Goal: Task Accomplishment & Management: Manage account settings

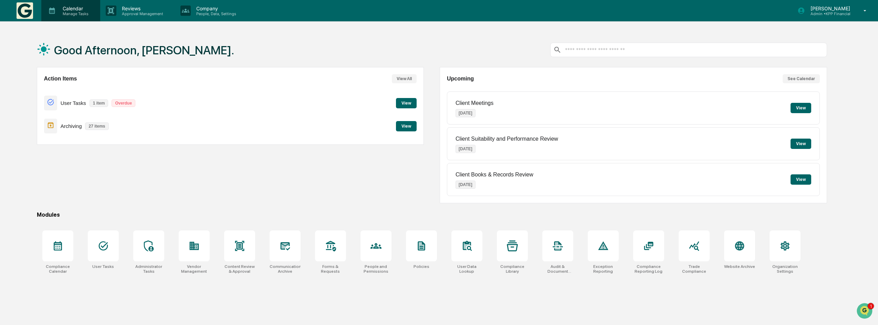
click at [75, 10] on p "Calendar" at bounding box center [74, 9] width 35 height 6
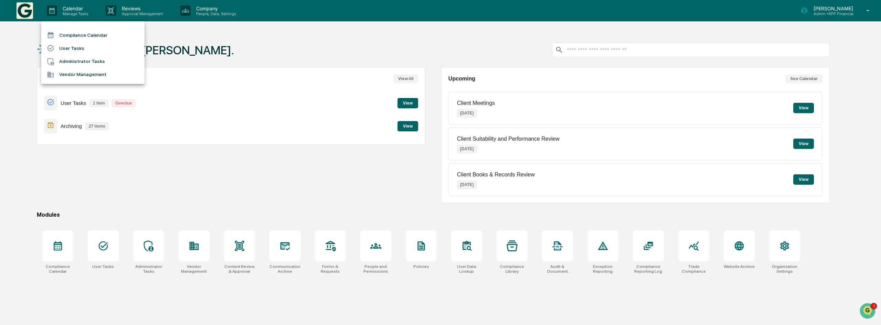
click at [82, 35] on li "Compliance Calendar" at bounding box center [92, 35] width 103 height 13
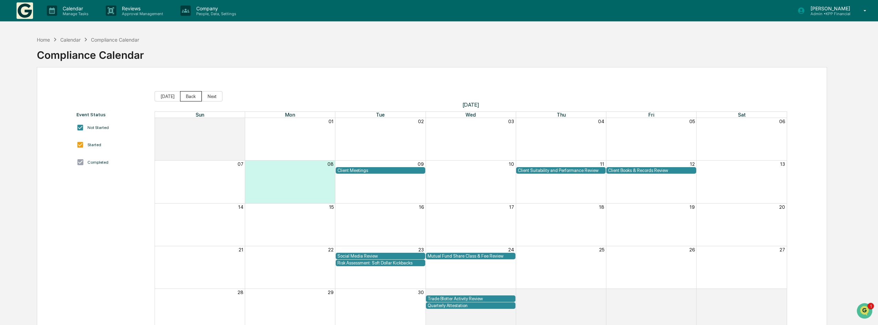
click at [185, 93] on button "Back" at bounding box center [191, 96] width 22 height 10
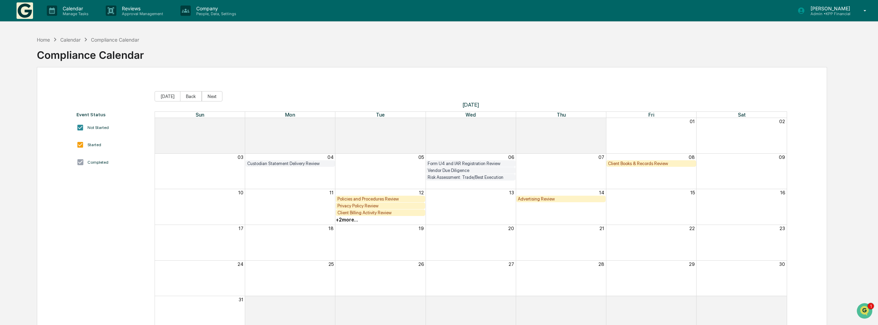
click at [355, 222] on div "+ 2 more..." at bounding box center [347, 220] width 22 height 6
click at [555, 219] on div "+ 2 more..." at bounding box center [470, 219] width 631 height 7
click at [188, 96] on button "Back" at bounding box center [191, 96] width 22 height 10
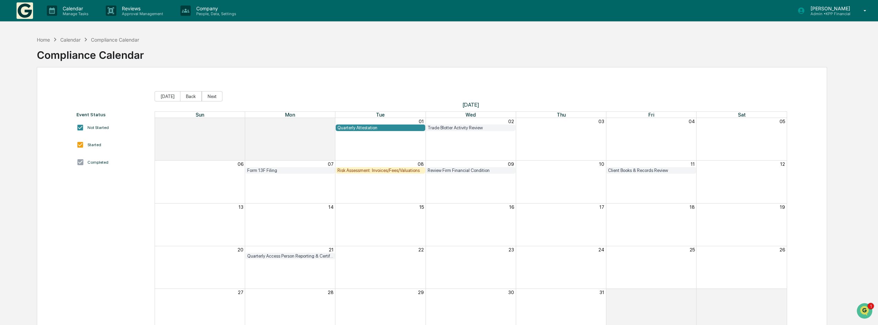
click at [375, 171] on div "Risk Assessment: Invoices/Fees/Valuations" at bounding box center [380, 170] width 86 height 5
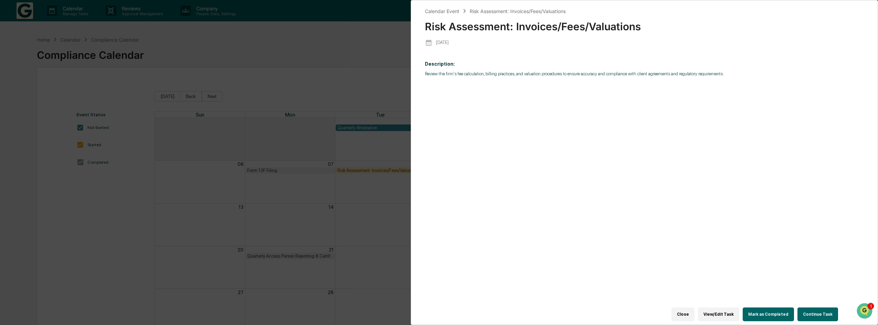
click at [733, 315] on button "View/Edit Task" at bounding box center [718, 315] width 41 height 14
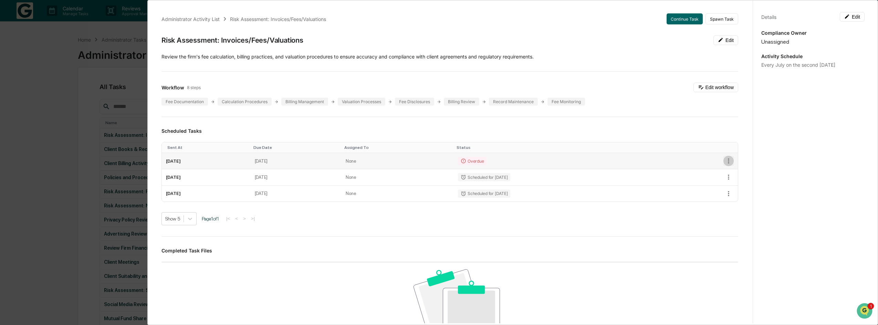
click at [724, 162] on icon "button" at bounding box center [728, 161] width 8 height 8
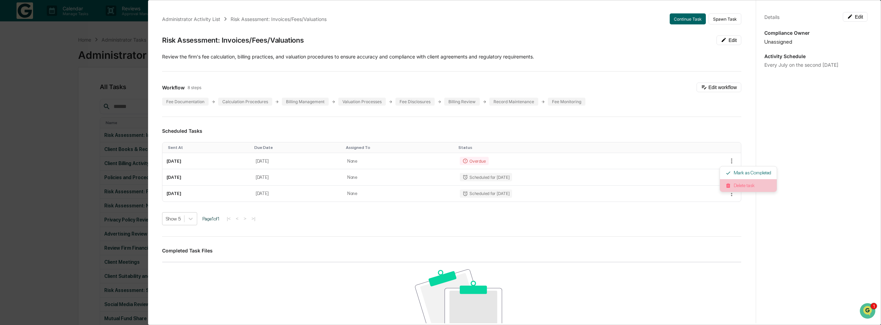
click at [743, 186] on li "Delete task" at bounding box center [748, 185] width 57 height 13
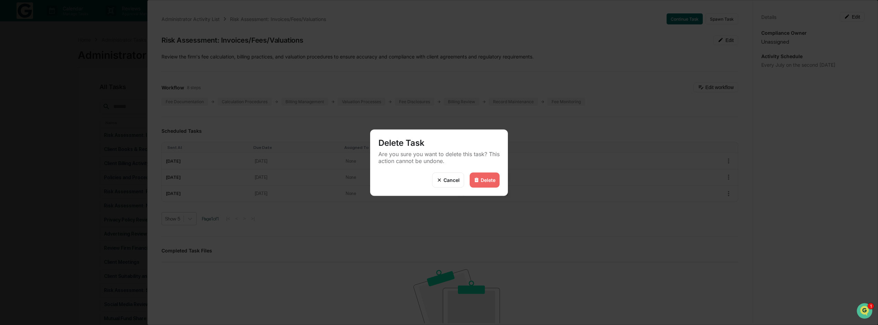
click at [493, 177] on div "Delete" at bounding box center [487, 180] width 15 height 6
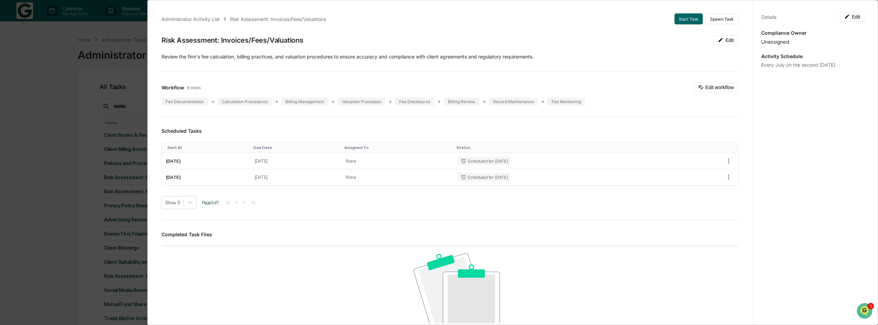
click at [55, 114] on div "Administrator Activity List Risk Assessment: Invoices/Fees/Valuations Start Tas…" at bounding box center [439, 162] width 878 height 325
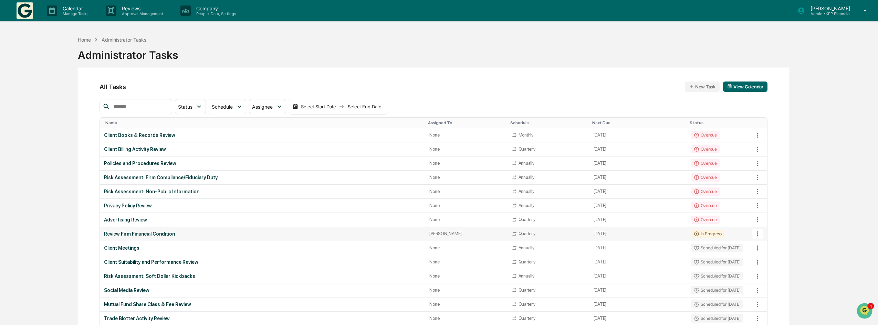
click at [758, 233] on icon at bounding box center [757, 234] width 8 height 8
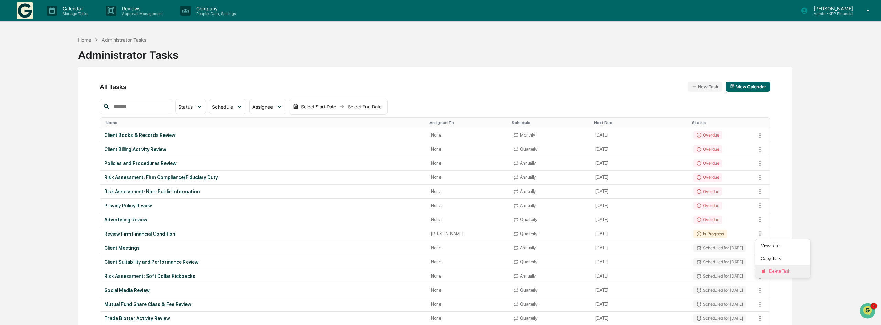
click at [779, 267] on li "Delete Task" at bounding box center [782, 271] width 55 height 13
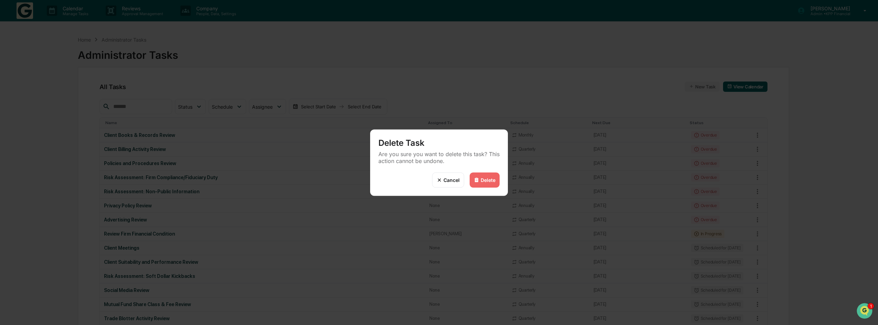
click at [488, 184] on div "Delete" at bounding box center [484, 179] width 30 height 15
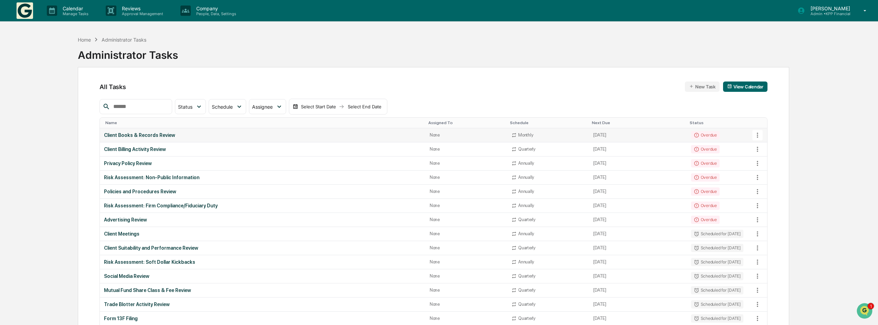
click at [760, 135] on icon at bounding box center [757, 135] width 8 height 8
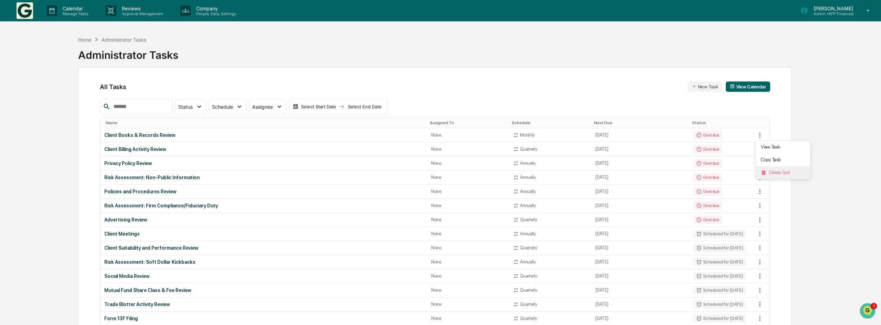
click at [780, 171] on li "Delete Task" at bounding box center [782, 172] width 55 height 13
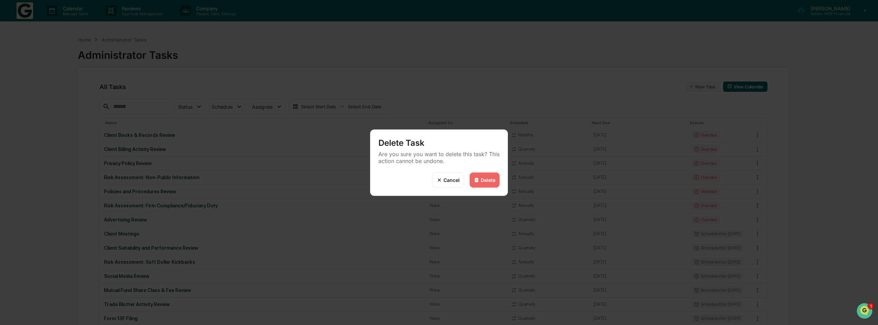
click at [487, 180] on div "Delete" at bounding box center [487, 180] width 15 height 6
